Goal: Task Accomplishment & Management: Complete application form

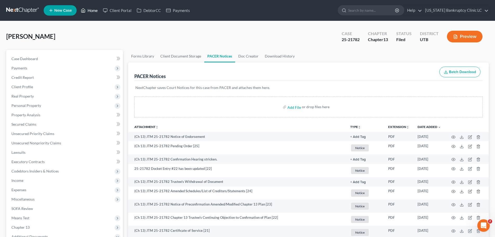
click at [95, 10] on link "Home" at bounding box center [89, 10] width 22 height 9
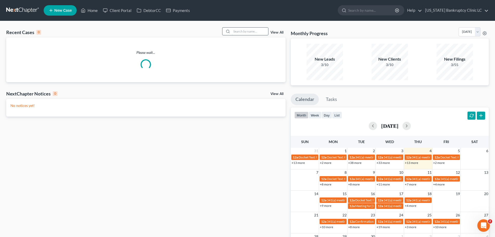
click at [250, 31] on input "search" at bounding box center [250, 32] width 36 height 8
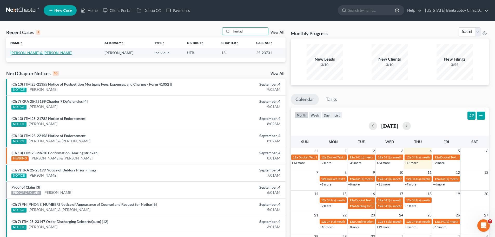
type input "hurtad"
click at [16, 53] on link "[PERSON_NAME] & [PERSON_NAME]" at bounding box center [41, 52] width 62 height 4
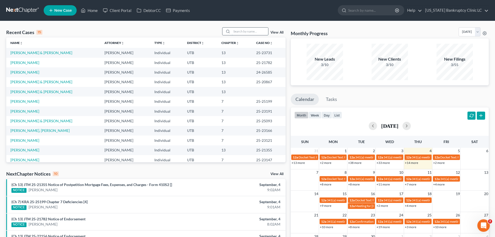
click at [241, 32] on input "search" at bounding box center [250, 32] width 36 height 8
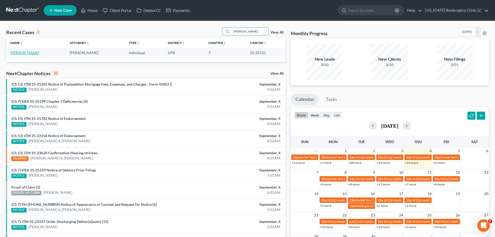
type input "wells"
click at [17, 54] on link "Wells, Bryan" at bounding box center [24, 52] width 29 height 4
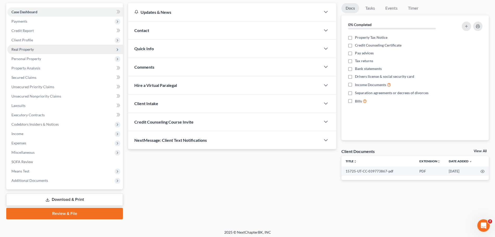
scroll to position [49, 0]
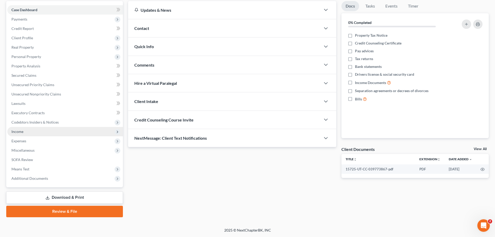
click at [32, 133] on span "Income" at bounding box center [65, 131] width 116 height 9
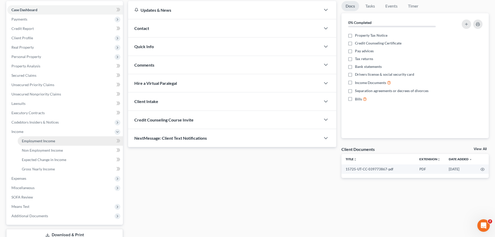
click at [36, 140] on span "Employment Income" at bounding box center [38, 140] width 33 height 4
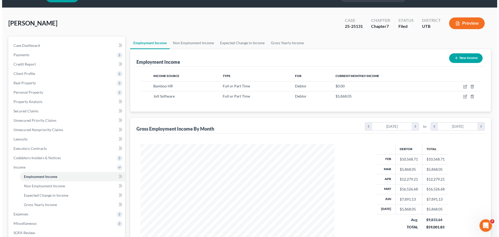
scroll to position [26, 0]
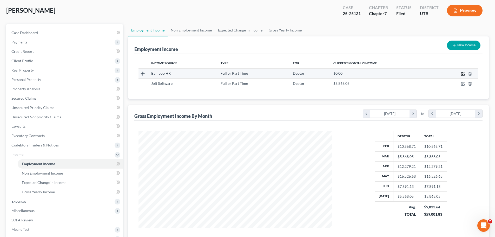
click at [463, 74] on icon "button" at bounding box center [463, 73] width 2 height 2
select select "0"
select select "46"
select select "2"
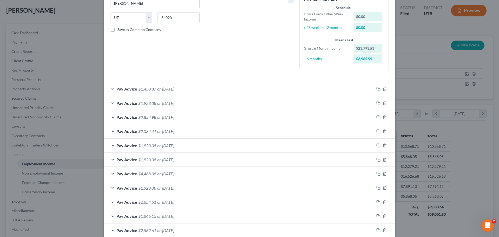
scroll to position [104, 0]
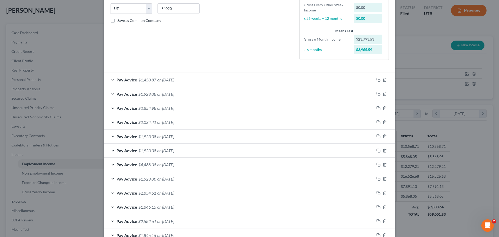
click at [111, 150] on div "Pay Advice $1,923.08 on 05/02/2025" at bounding box center [239, 150] width 270 height 14
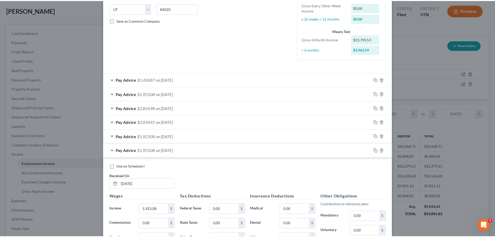
scroll to position [0, 0]
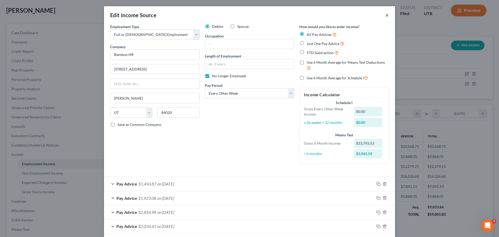
click at [385, 16] on button "×" at bounding box center [387, 15] width 4 height 6
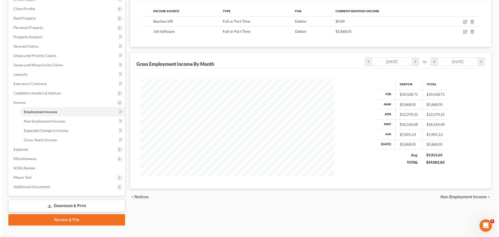
scroll to position [26, 0]
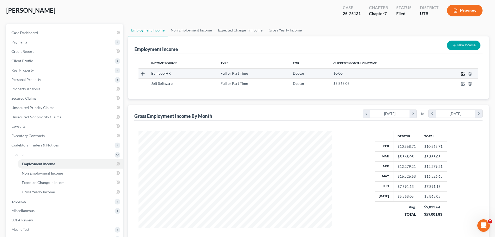
click at [463, 74] on icon "button" at bounding box center [463, 73] width 2 height 2
select select "0"
select select "46"
select select "2"
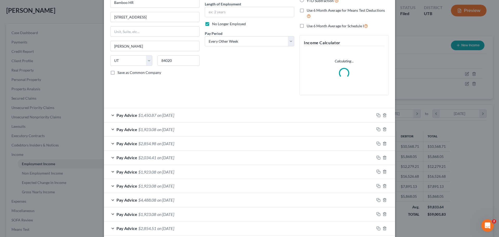
scroll to position [78, 0]
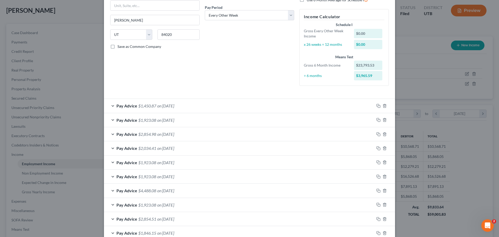
click at [111, 134] on div "Pay Advice $2,854.98 on 05/21/2025" at bounding box center [239, 134] width 270 height 14
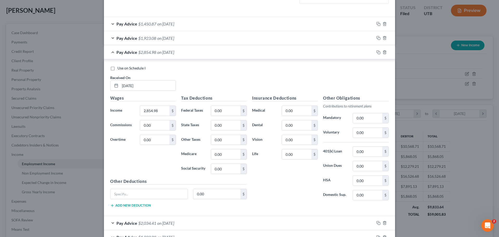
scroll to position [130, 0]
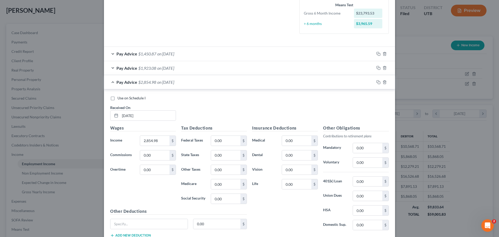
click at [110, 81] on div "Pay Advice $2,854.98 on 05/21/2025" at bounding box center [239, 82] width 270 height 14
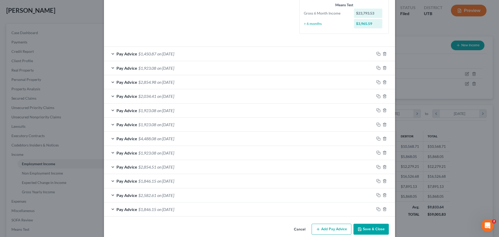
click at [422, 97] on div "Edit Income Source × Employment Type * Select Full or Part Time Employment Self…" at bounding box center [249, 118] width 499 height 237
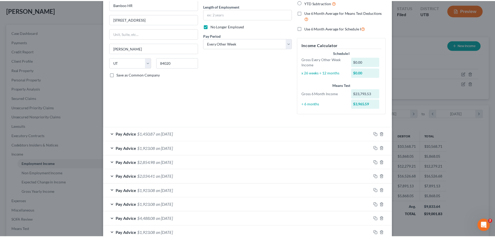
scroll to position [0, 0]
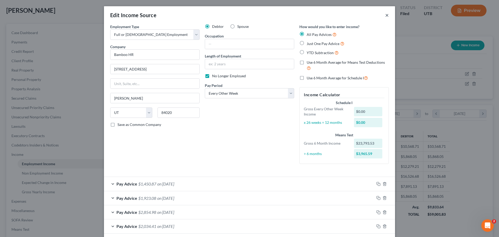
click at [385, 15] on button "×" at bounding box center [387, 15] width 4 height 6
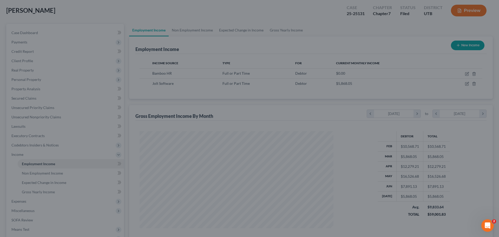
scroll to position [259742, 259635]
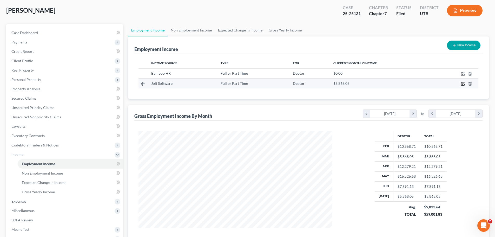
click at [463, 84] on icon "button" at bounding box center [463, 83] width 2 height 2
select select "0"
select select "46"
select select "2"
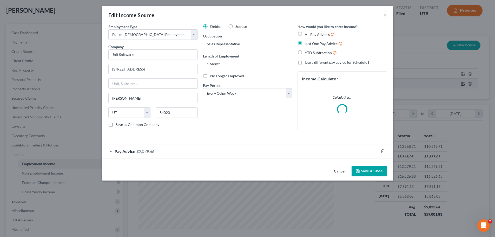
scroll to position [98, 206]
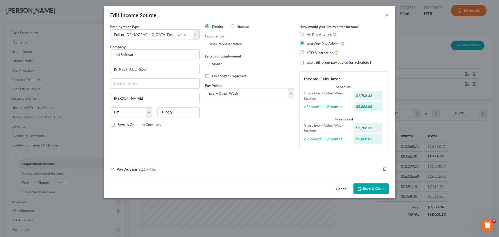
click at [387, 15] on button "×" at bounding box center [387, 15] width 4 height 6
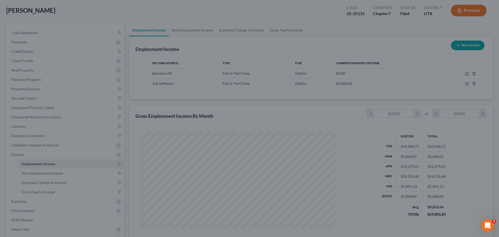
scroll to position [259742, 259635]
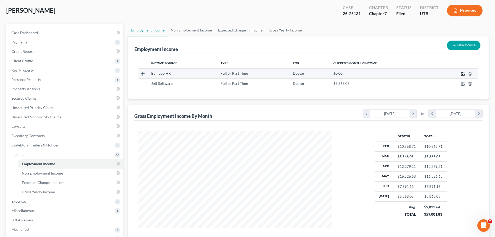
click at [464, 73] on icon "button" at bounding box center [463, 73] width 2 height 2
select select "0"
select select "46"
select select "2"
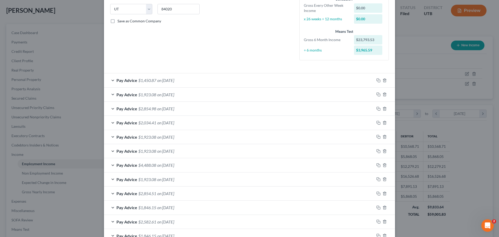
scroll to position [104, 0]
click at [428, 70] on div "Edit Income Source × Employment Type * Select Full or Part Time Employment Self…" at bounding box center [249, 118] width 499 height 237
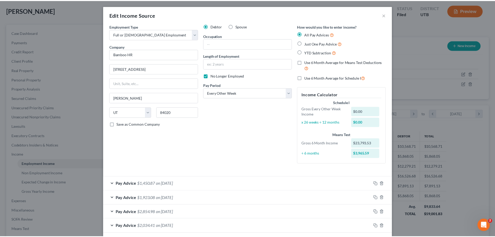
scroll to position [0, 0]
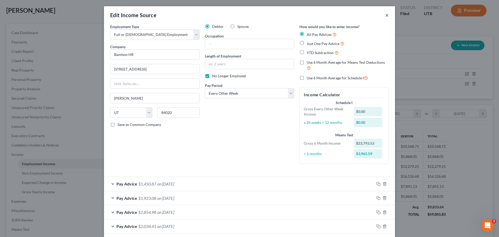
click at [385, 16] on button "×" at bounding box center [387, 15] width 4 height 6
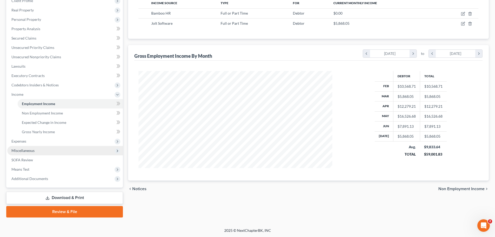
scroll to position [86, 0]
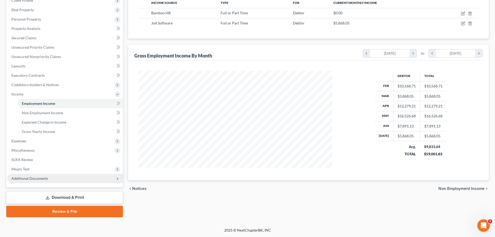
click at [49, 178] on span "Additional Documents" at bounding box center [65, 178] width 116 height 9
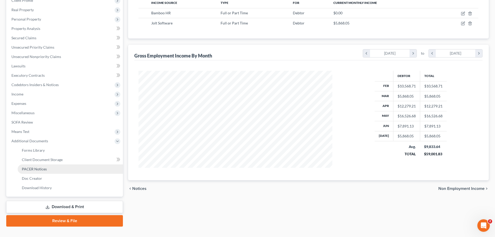
click at [59, 165] on link "PACER Notices" at bounding box center [70, 168] width 105 height 9
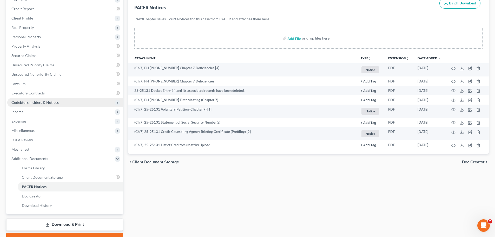
scroll to position [78, 0]
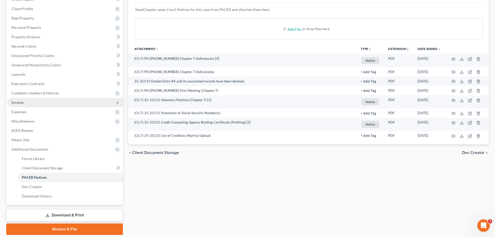
click at [38, 101] on span "Income" at bounding box center [65, 102] width 116 height 9
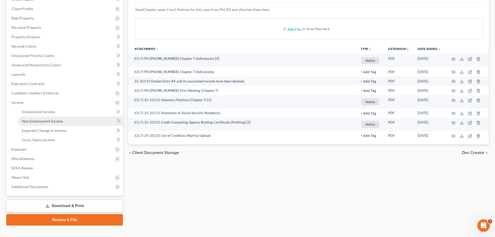
click at [39, 121] on span "Non Employment Income" at bounding box center [42, 121] width 41 height 4
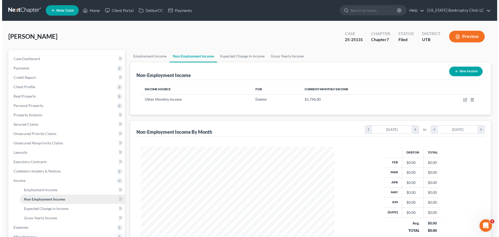
scroll to position [97, 204]
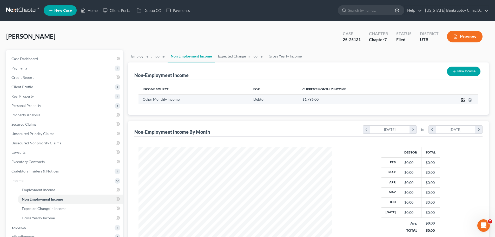
click at [463, 98] on icon "button" at bounding box center [463, 100] width 4 height 4
select select "13"
select select "0"
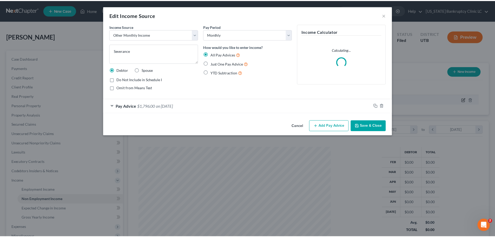
scroll to position [98, 206]
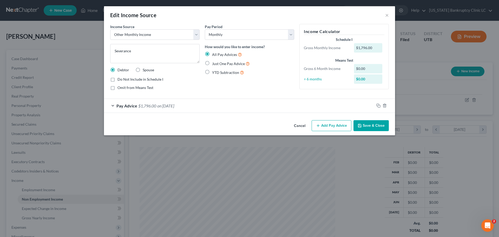
click at [112, 104] on div "Pay Advice $1,796.00 on 08/22/2025" at bounding box center [239, 106] width 270 height 14
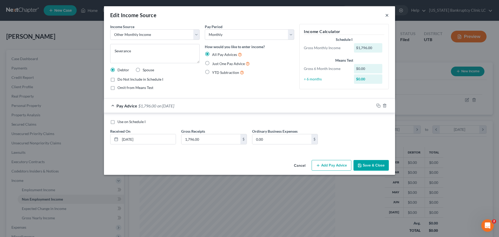
click at [387, 14] on button "×" at bounding box center [387, 15] width 4 height 6
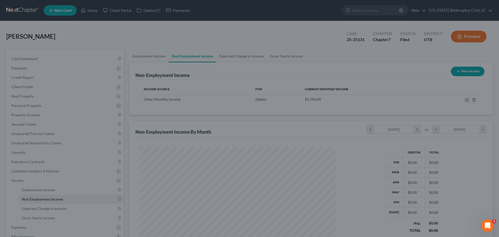
scroll to position [259742, 259635]
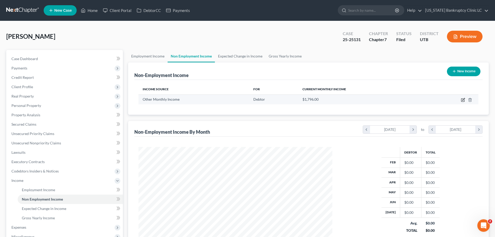
click at [462, 100] on icon "button" at bounding box center [463, 100] width 4 height 4
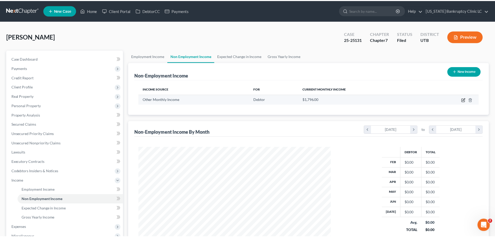
scroll to position [98, 206]
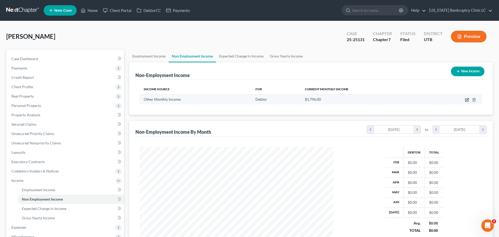
select select "13"
select select "0"
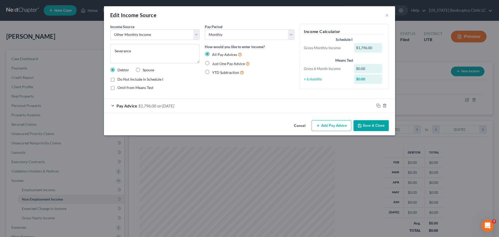
click at [117, 80] on label "Do Not Include in Schedule I" at bounding box center [140, 79] width 46 height 5
click at [120, 80] on input "Do Not Include in Schedule I" at bounding box center [121, 78] width 3 height 3
checkbox input "true"
click at [386, 16] on button "×" at bounding box center [387, 15] width 4 height 6
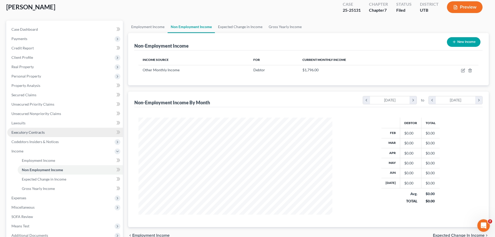
scroll to position [52, 0]
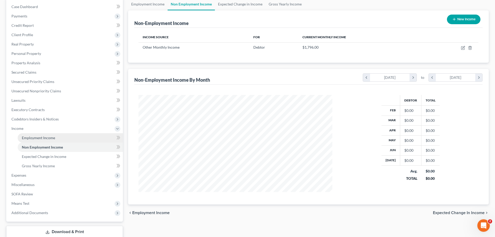
click at [47, 136] on span "Employment Income" at bounding box center [38, 137] width 33 height 4
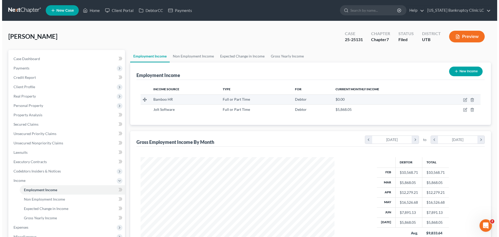
scroll to position [26, 0]
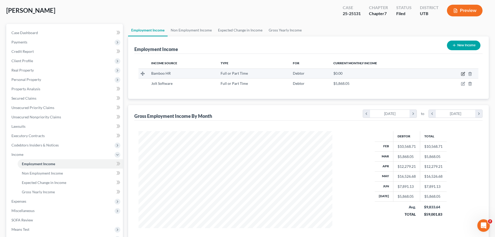
click at [463, 73] on icon "button" at bounding box center [463, 74] width 4 height 4
select select "0"
select select "46"
select select "2"
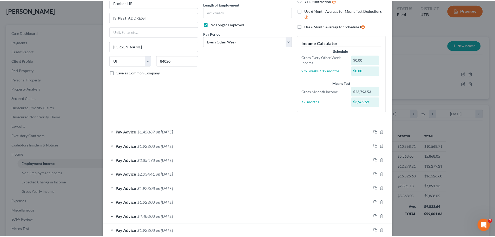
scroll to position [0, 0]
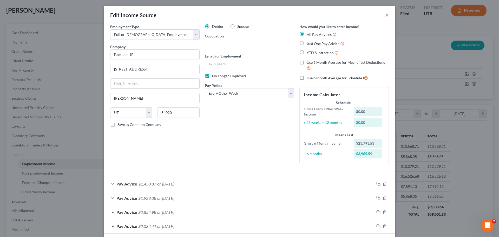
click at [385, 14] on button "×" at bounding box center [387, 15] width 4 height 6
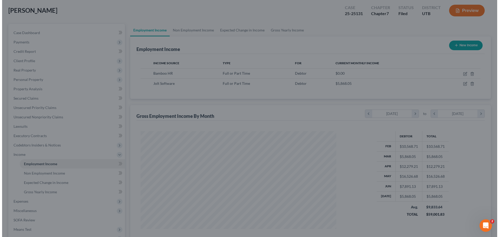
scroll to position [259742, 259635]
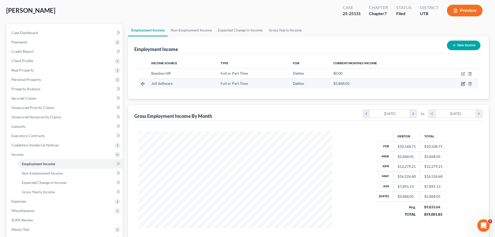
click at [462, 83] on icon "button" at bounding box center [463, 84] width 4 height 4
select select "0"
select select "46"
select select "2"
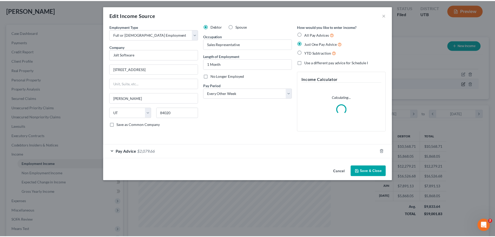
scroll to position [98, 206]
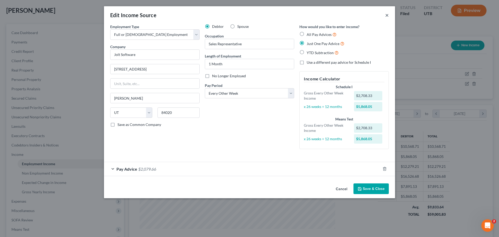
click at [385, 15] on button "×" at bounding box center [387, 15] width 4 height 6
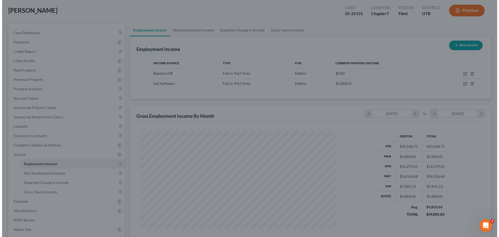
scroll to position [259742, 259635]
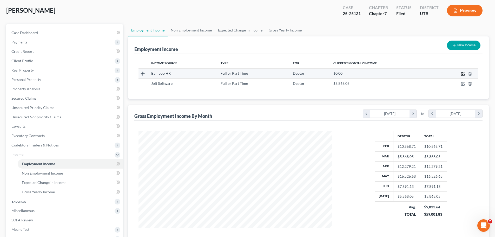
click at [464, 74] on icon "button" at bounding box center [462, 73] width 3 height 3
select select "0"
select select "46"
select select "2"
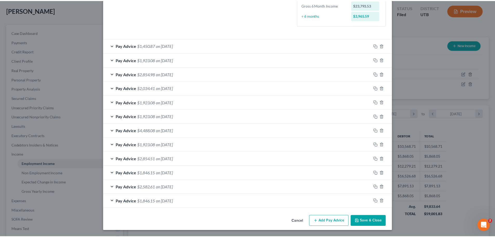
scroll to position [8, 0]
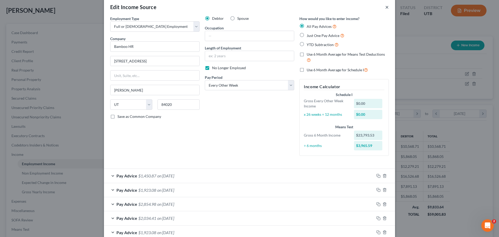
click at [386, 8] on button "×" at bounding box center [387, 7] width 4 height 6
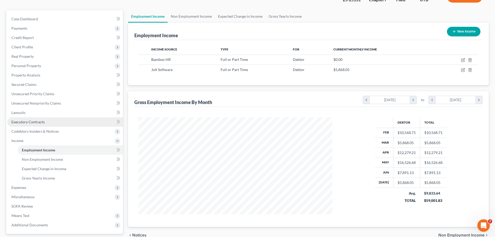
scroll to position [52, 0]
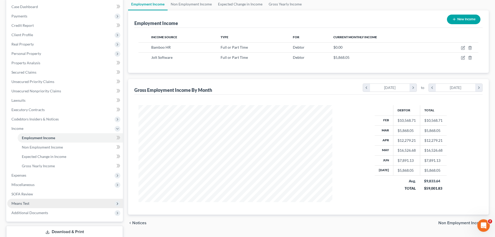
click at [45, 202] on span "Means Test" at bounding box center [65, 203] width 116 height 9
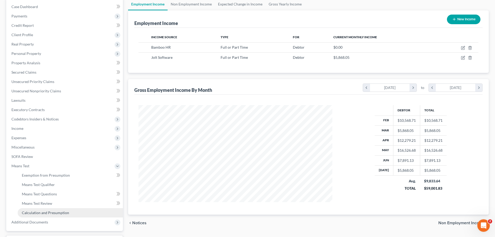
click at [48, 210] on span "Calculation and Presumption" at bounding box center [45, 212] width 47 height 4
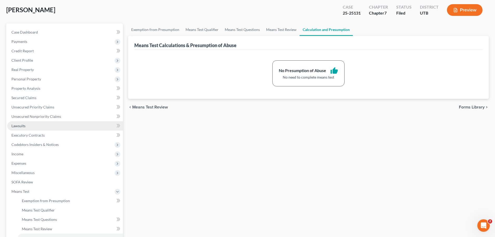
scroll to position [52, 0]
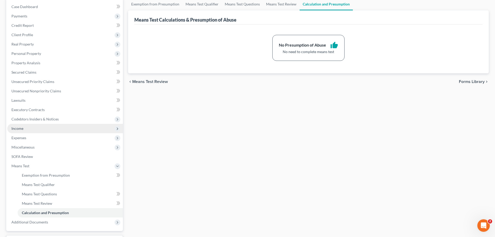
click at [75, 132] on span "Income" at bounding box center [65, 128] width 116 height 9
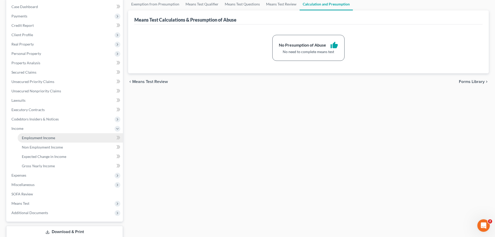
click at [63, 141] on link "Employment Income" at bounding box center [70, 137] width 105 height 9
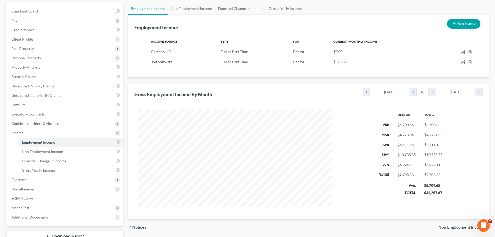
scroll to position [52, 0]
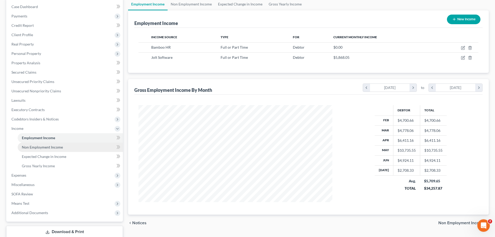
click at [46, 145] on span "Non Employment Income" at bounding box center [42, 147] width 41 height 4
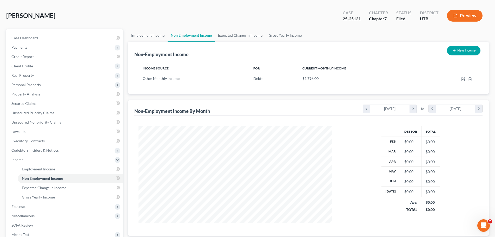
scroll to position [52, 0]
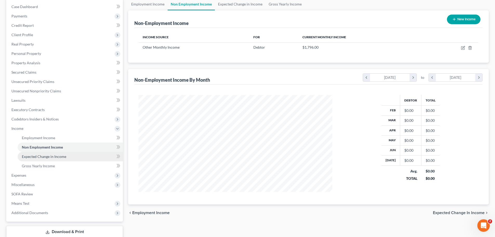
click at [48, 157] on span "Expected Change in Income" at bounding box center [44, 156] width 44 height 4
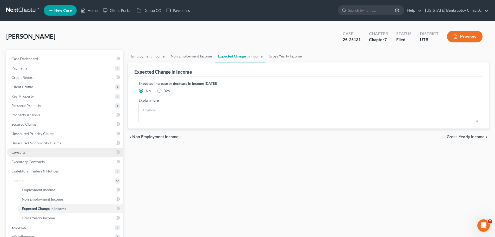
scroll to position [26, 0]
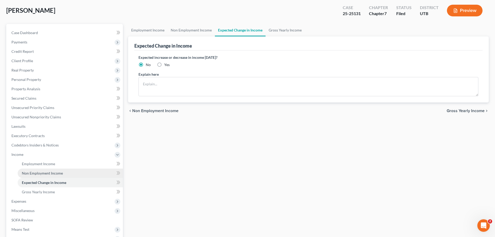
click at [41, 171] on span "Non Employment Income" at bounding box center [42, 173] width 41 height 4
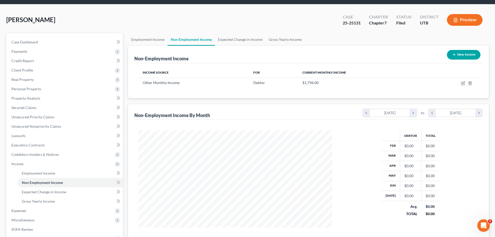
scroll to position [26, 0]
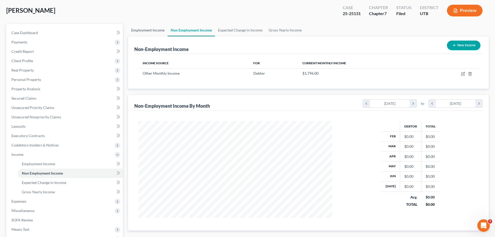
click at [151, 29] on link "Employment Income" at bounding box center [147, 30] width 39 height 12
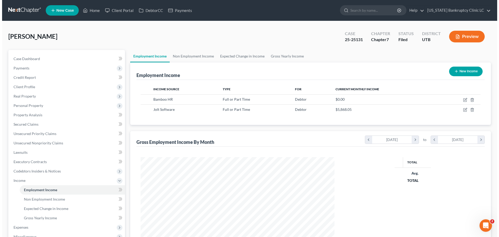
scroll to position [97, 204]
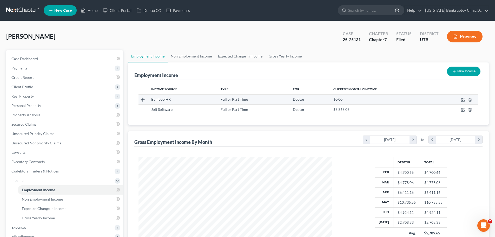
click at [235, 99] on span "Full or Part Time" at bounding box center [234, 99] width 27 height 4
click at [462, 99] on icon "button" at bounding box center [463, 100] width 4 height 4
select select "0"
select select "46"
select select "2"
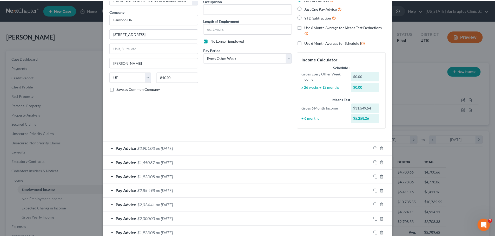
scroll to position [0, 0]
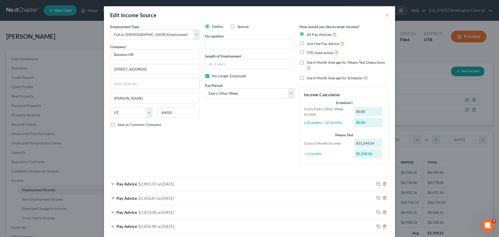
click at [383, 15] on div "Edit Income Source ×" at bounding box center [249, 15] width 291 height 18
click at [385, 16] on button "×" at bounding box center [387, 15] width 4 height 6
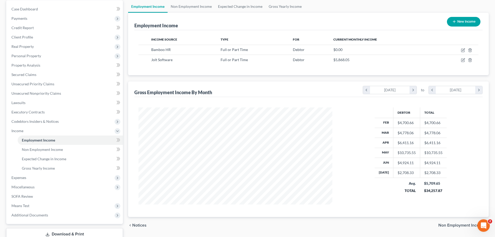
scroll to position [52, 0]
